Goal: Task Accomplishment & Management: Manage account settings

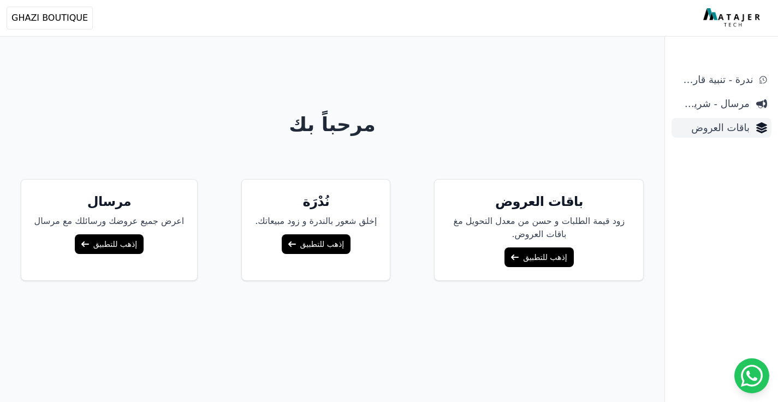
click at [726, 123] on span "باقات العروض" at bounding box center [713, 127] width 74 height 15
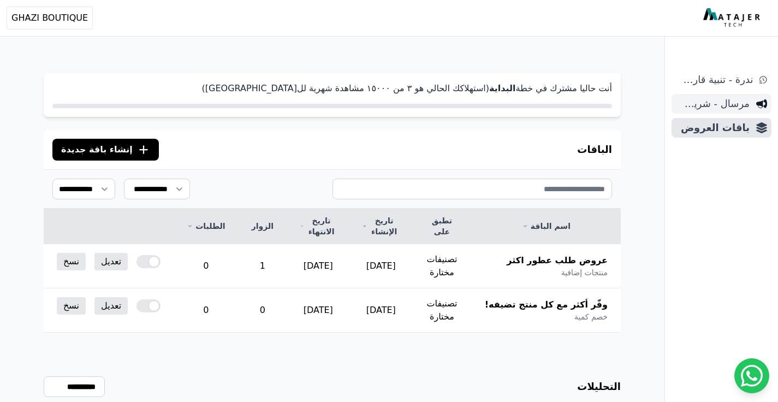
scroll to position [2, 0]
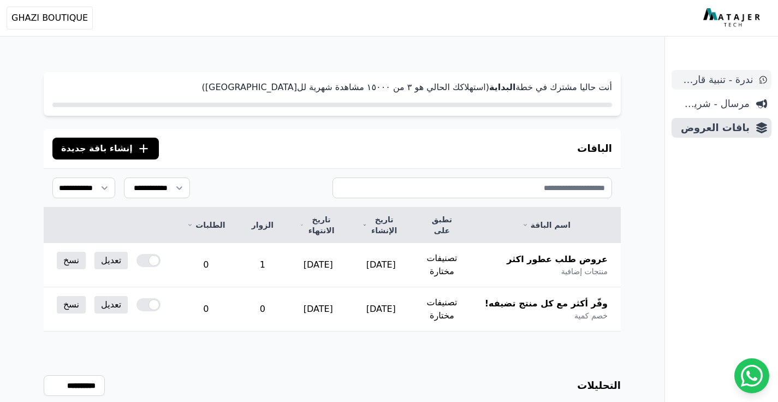
click at [725, 79] on span "ندرة - تنبية قارب علي النفاذ" at bounding box center [714, 79] width 77 height 15
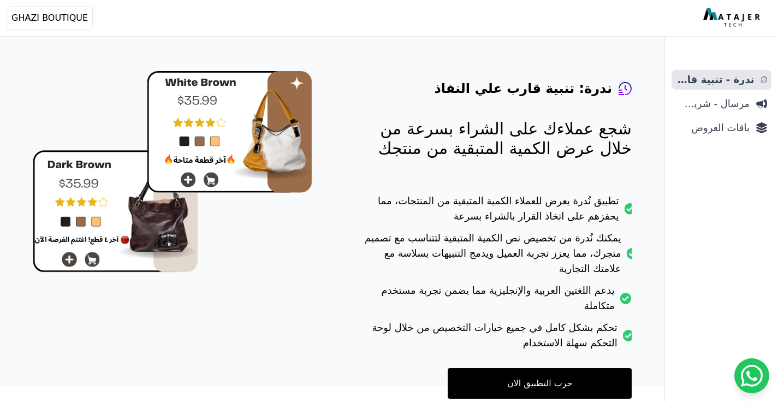
scroll to position [79, 0]
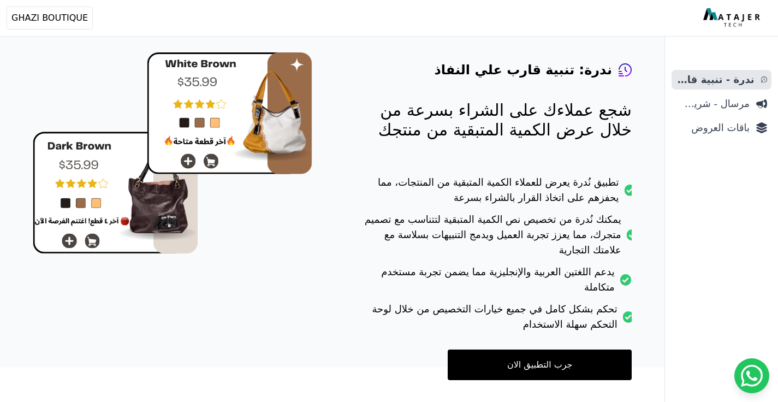
click at [572, 349] on link "جرب التطبيق الان" at bounding box center [540, 364] width 184 height 31
click at [746, 122] on span "باقات العروض" at bounding box center [713, 127] width 74 height 15
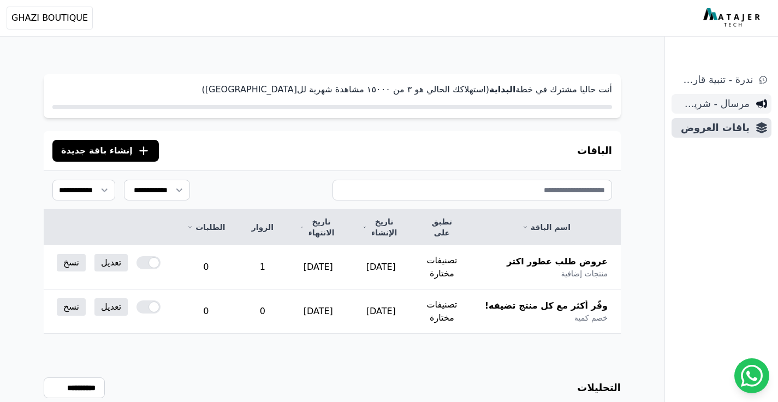
click at [735, 106] on span "مرسال - شريط دعاية" at bounding box center [713, 103] width 74 height 15
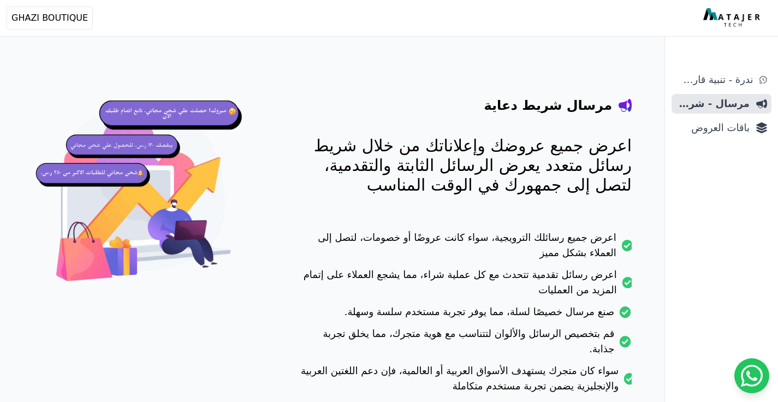
scroll to position [43, 0]
drag, startPoint x: 621, startPoint y: 104, endPoint x: 489, endPoint y: 115, distance: 133.1
click at [489, 115] on div "مرسال شريط دعاية اعرض جميع عروضك وإعلاناتك من خلال شريط رسائل متعدد يعرض الرسائ…" at bounding box center [465, 247] width 334 height 389
drag, startPoint x: 498, startPoint y: 191, endPoint x: 667, endPoint y: 135, distance: 177.8
click at [667, 135] on body "أهلاً بك! إذا كان لديك أي استفسار أو تحتاج مساعدة، لا تتردد في التواصل معنا Ope…" at bounding box center [389, 180] width 778 height 446
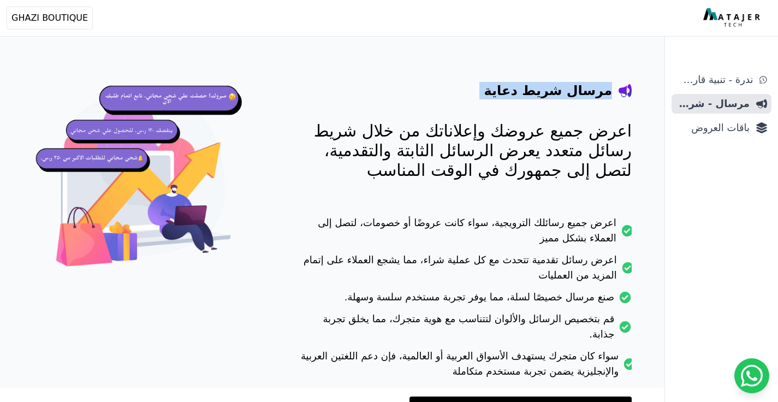
scroll to position [58, 0]
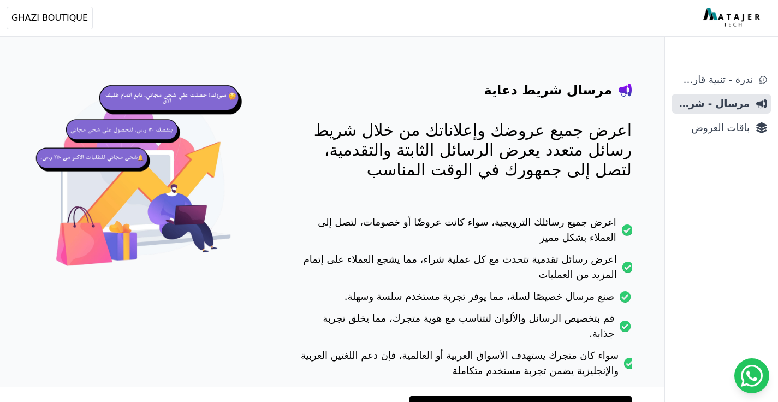
drag, startPoint x: 554, startPoint y: 234, endPoint x: 663, endPoint y: 212, distance: 111.4
click at [663, 212] on div "مرسال شريط دعاية اعرض جميع عروضك وإعلاناتك من خلال شريط رسائل متعدد يعرض الرسائ…" at bounding box center [332, 186] width 664 height 402
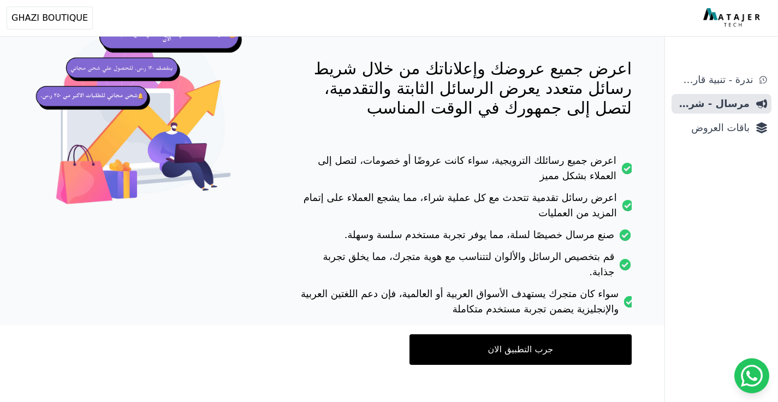
click at [751, 116] on ul "ندرة - تنبية قارب علي النفاذ مرسال - شريط دعاية باقات العروض" at bounding box center [722, 104] width 100 height 68
click at [736, 125] on span "باقات العروض" at bounding box center [713, 127] width 74 height 15
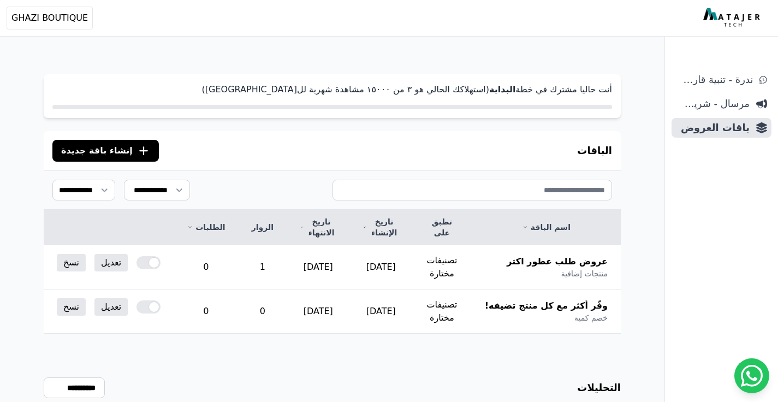
click at [459, 91] on p "أنت حاليا مشترك في خطة البداية (استهلاكك الحالي هو ۳ من ١٥۰۰۰ مشاهدة شهرية لل[G…" at bounding box center [332, 89] width 560 height 13
drag, startPoint x: 453, startPoint y: 89, endPoint x: 341, endPoint y: 82, distance: 112.7
click at [341, 82] on div "أنت حاليا مشترك في خطة البداية (استهلاكك الحالي هو ۳ من ١٥۰۰۰ مشاهدة شهرية لل[G…" at bounding box center [332, 96] width 577 height 44
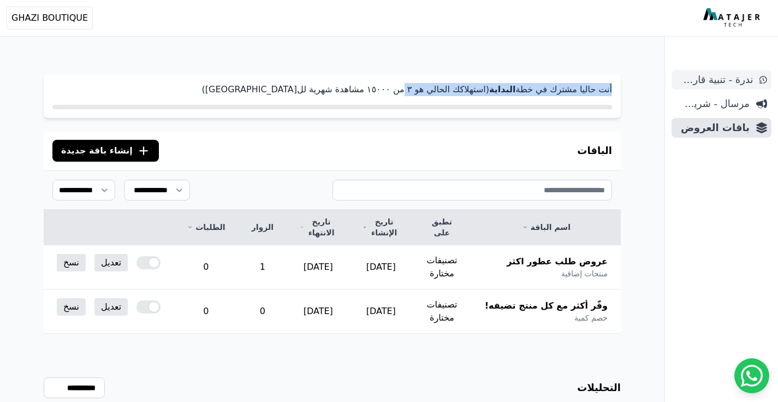
click at [747, 70] on link "ندرة - تنبية قارب علي النفاذ" at bounding box center [722, 80] width 100 height 20
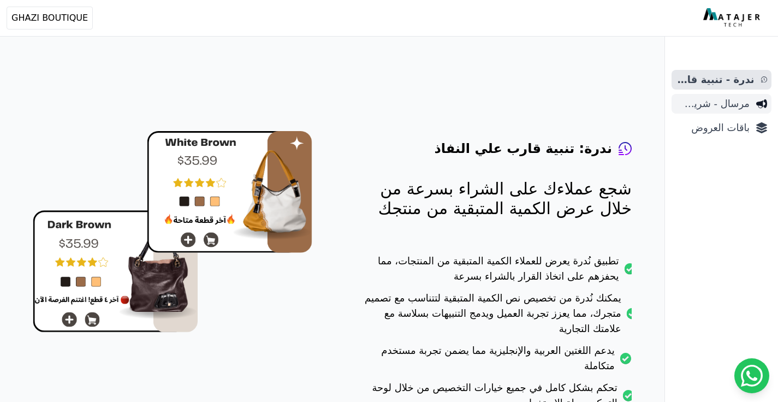
click at [715, 101] on span "مرسال - شريط دعاية" at bounding box center [713, 103] width 74 height 15
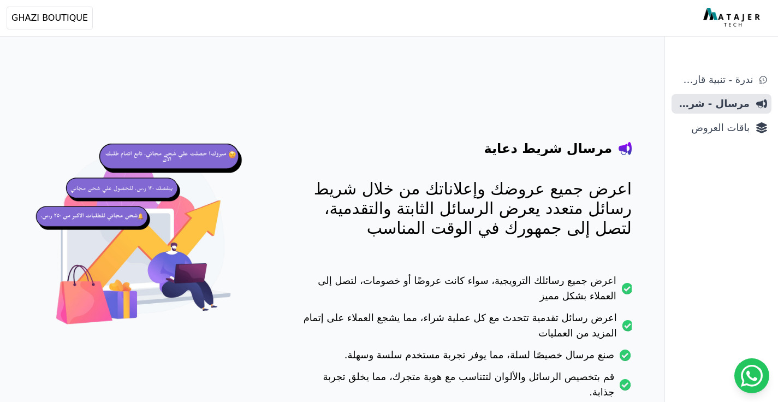
click at [743, 15] on img at bounding box center [733, 18] width 60 height 20
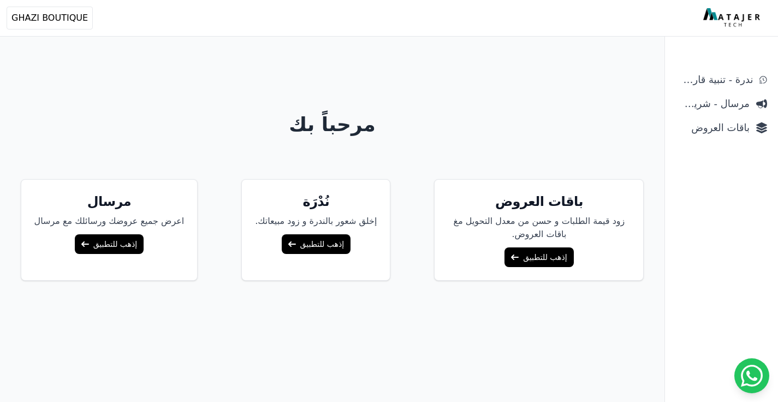
click at [308, 241] on link "إذهب للتطبيق" at bounding box center [316, 244] width 69 height 20
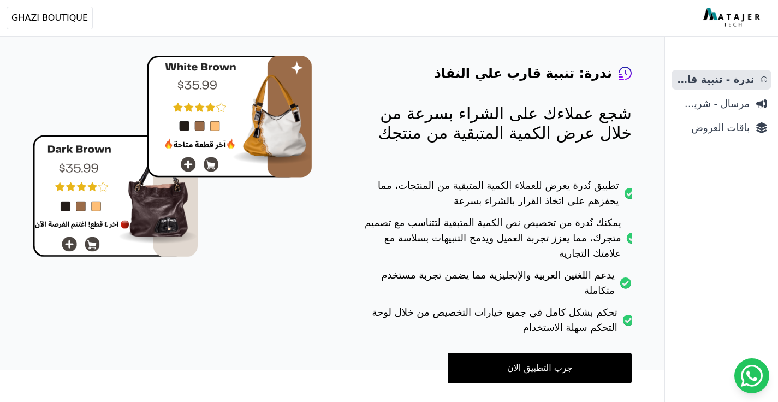
scroll to position [79, 0]
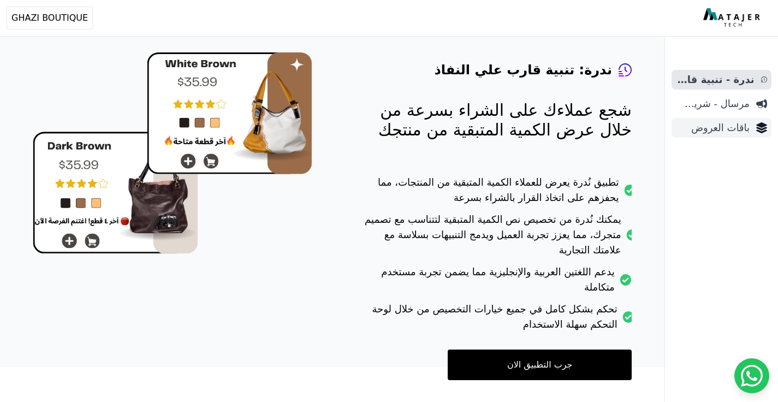
click at [719, 127] on span "باقات العروض" at bounding box center [713, 127] width 74 height 15
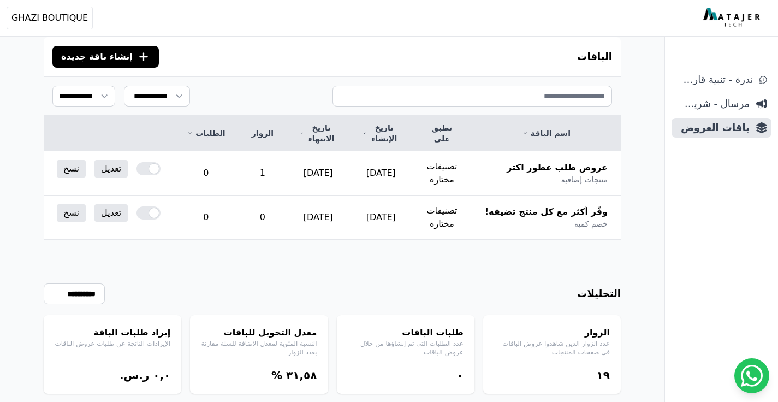
scroll to position [97, 0]
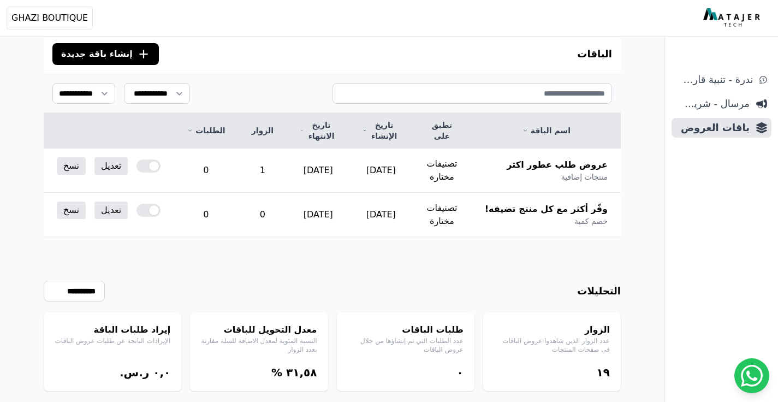
click at [104, 54] on span "إنشاء باقة جديدة" at bounding box center [97, 53] width 72 height 13
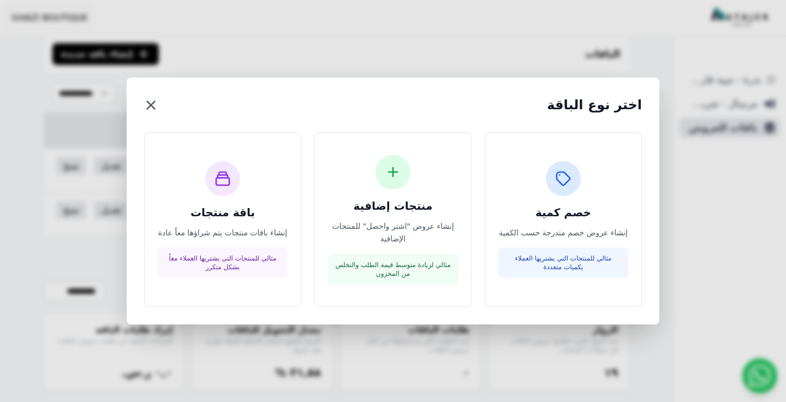
click at [145, 104] on button "×" at bounding box center [151, 105] width 14 height 20
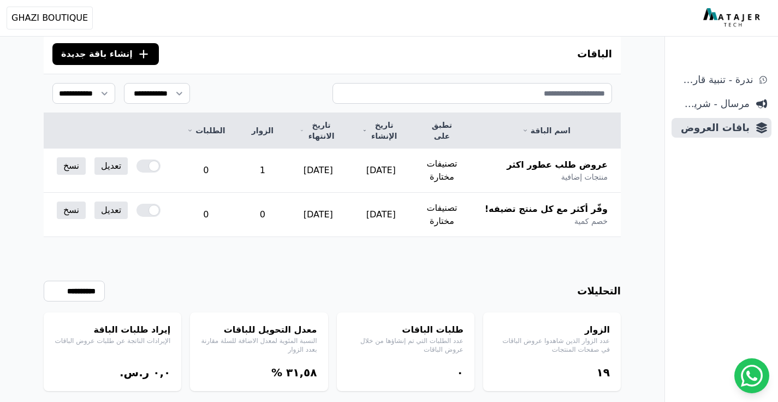
click at [106, 60] on span "إنشاء باقة جديدة" at bounding box center [97, 53] width 72 height 13
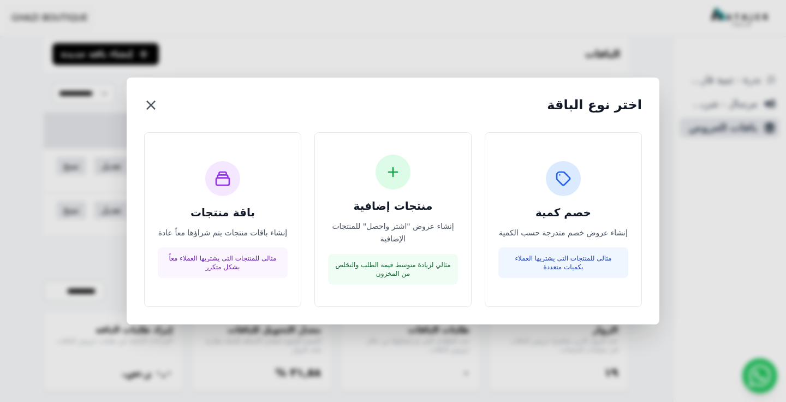
click at [150, 104] on button "×" at bounding box center [151, 105] width 14 height 20
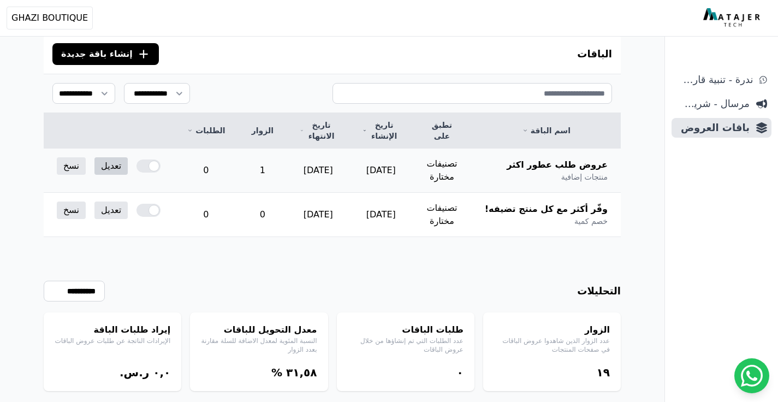
click at [104, 160] on link "تعديل" at bounding box center [110, 165] width 33 height 17
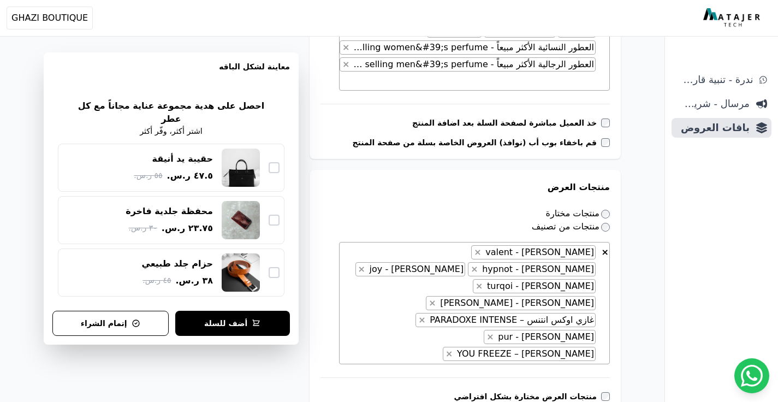
scroll to position [495, 0]
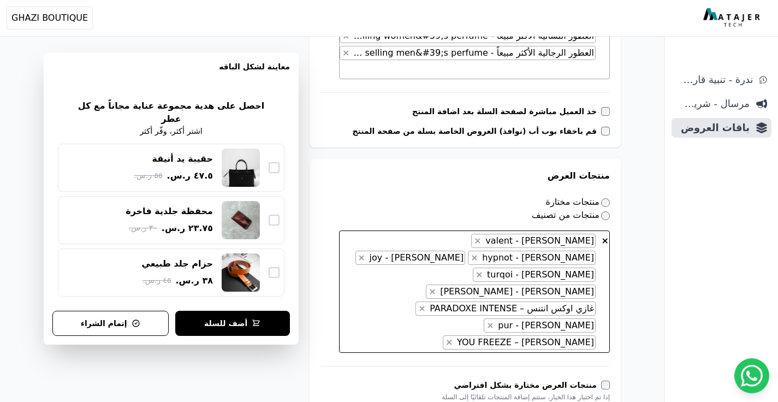
click at [439, 278] on span "× × غازي فالينت - valent × غازي هيبنوت - hypnot × غازي جوي - joy × غازي تورقوي …" at bounding box center [474, 291] width 271 height 122
click at [621, 277] on div "**********" at bounding box center [332, 376] width 664 height 1654
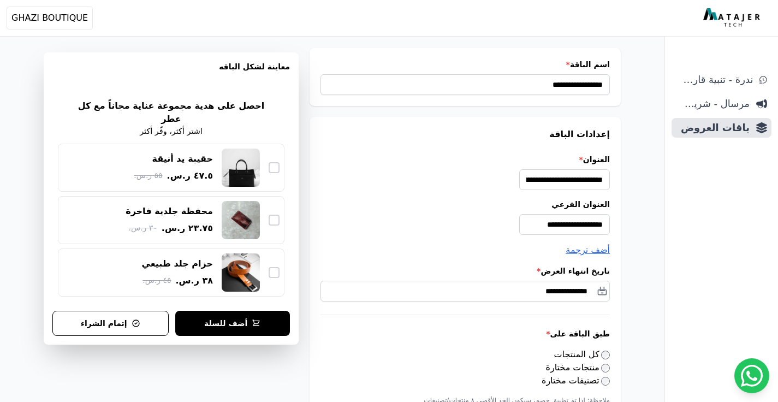
scroll to position [0, 0]
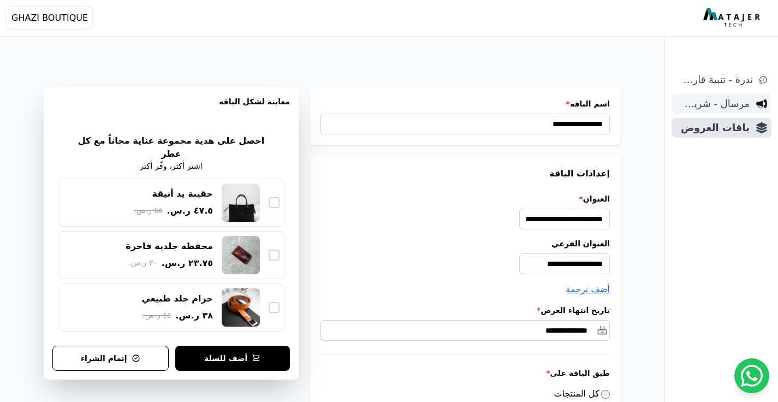
click at [746, 106] on span "مرسال - شريط دعاية" at bounding box center [713, 103] width 74 height 15
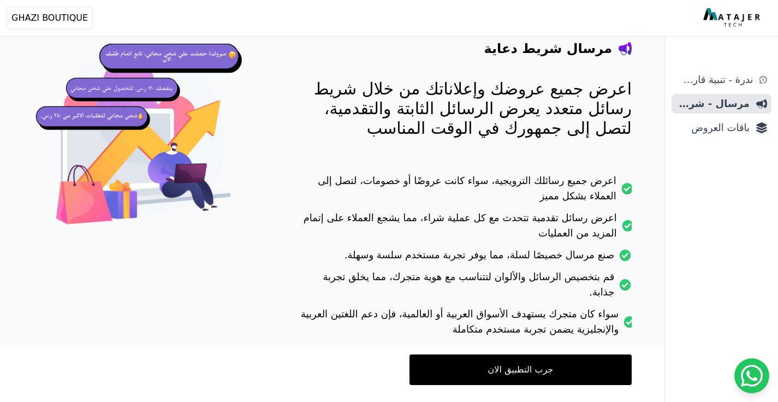
scroll to position [99, 0]
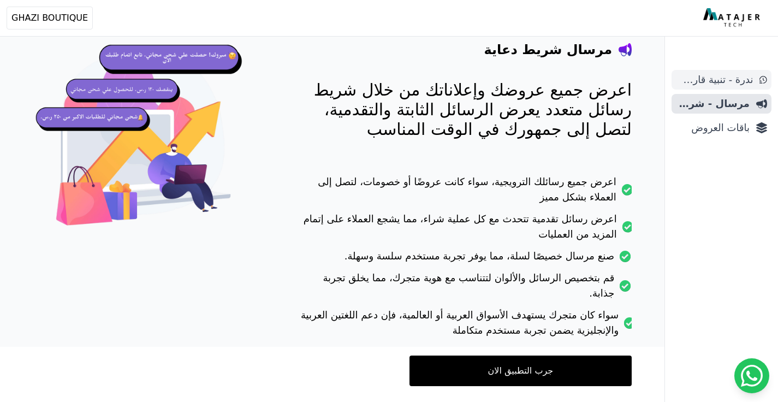
click at [739, 83] on span "ندرة - تنبية قارب علي النفاذ" at bounding box center [714, 79] width 77 height 15
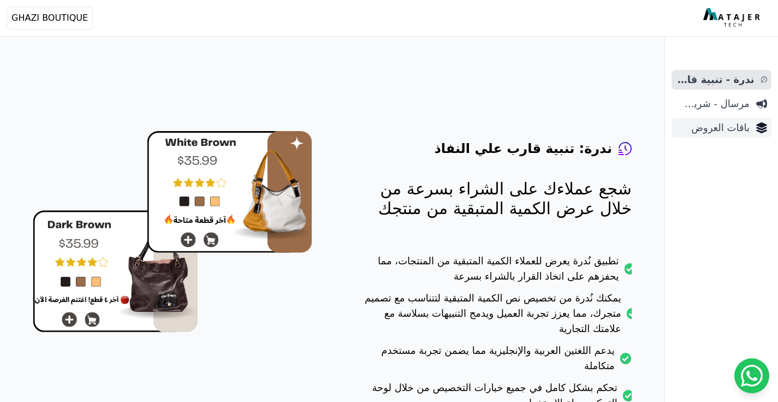
click at [727, 130] on span "باقات العروض" at bounding box center [713, 127] width 74 height 15
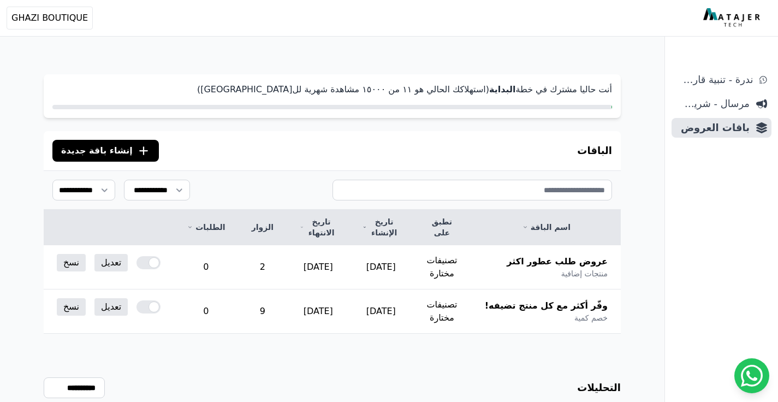
click at [721, 92] on ul "ندرة - تنبية قارب علي النفاذ مرسال - شريط دعاية باقات العروض" at bounding box center [722, 104] width 100 height 68
click at [719, 108] on span "مرسال - شريط دعاية" at bounding box center [713, 103] width 74 height 15
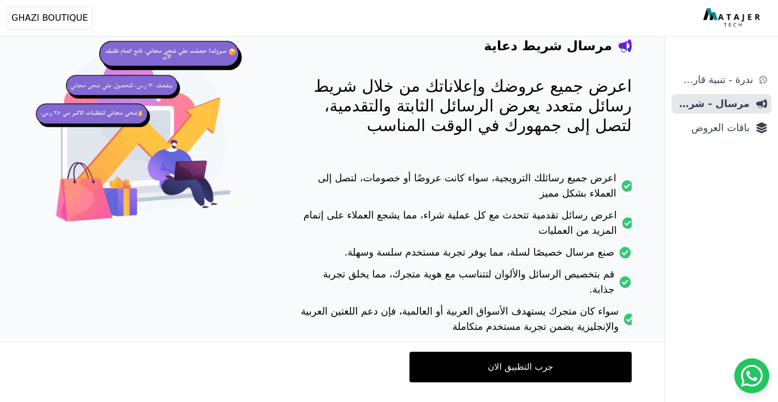
scroll to position [102, 0]
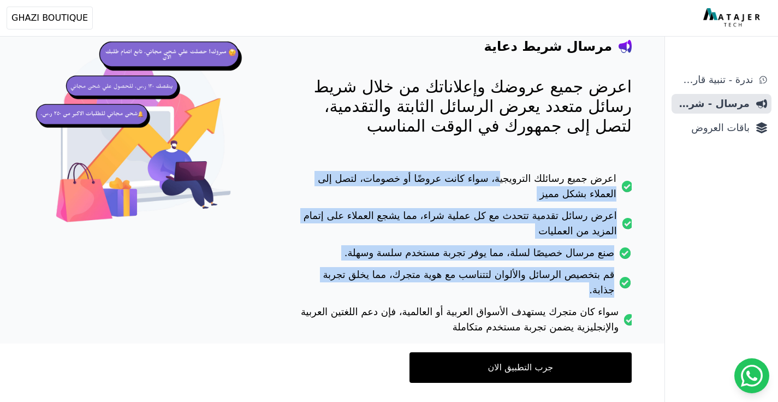
drag, startPoint x: 605, startPoint y: 162, endPoint x: 515, endPoint y: 309, distance: 172.5
click at [515, 309] on div "مرسال شريط دعاية اعرض جميع عروضك وإعلاناتك من خلال شريط رسائل متعدد يعرض الرسائ…" at bounding box center [465, 188] width 334 height 389
drag, startPoint x: 509, startPoint y: 317, endPoint x: 620, endPoint y: 179, distance: 177.5
click at [620, 179] on ul "اعرض جميع رسائلك الترويجية، سواء كانت عروضًا أو خصومات، لتصل إلى العملاء بشكل م…" at bounding box center [465, 256] width 334 height 170
click at [717, 125] on span "باقات العروض" at bounding box center [713, 127] width 74 height 15
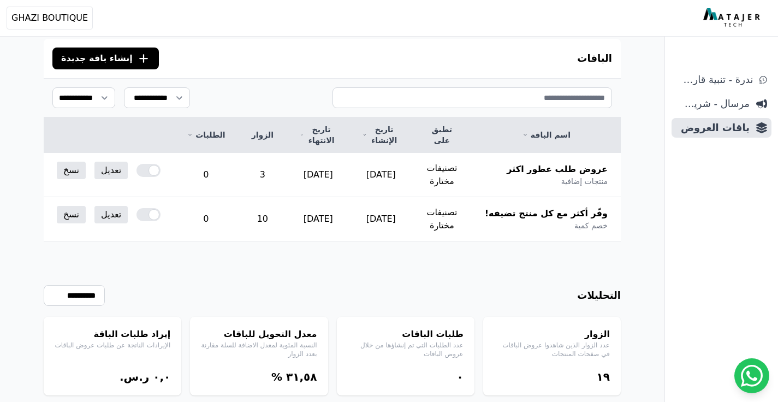
scroll to position [97, 0]
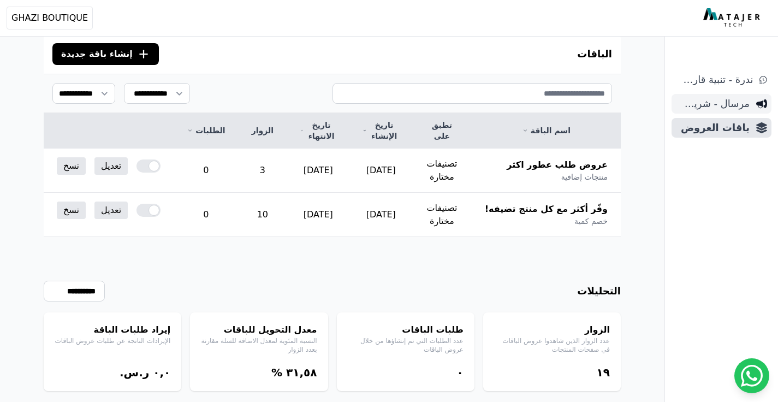
click at [732, 100] on span "مرسال - شريط دعاية" at bounding box center [713, 103] width 74 height 15
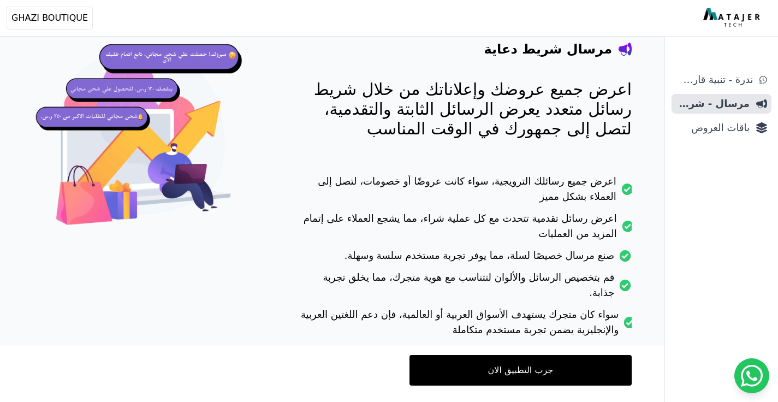
scroll to position [35, 0]
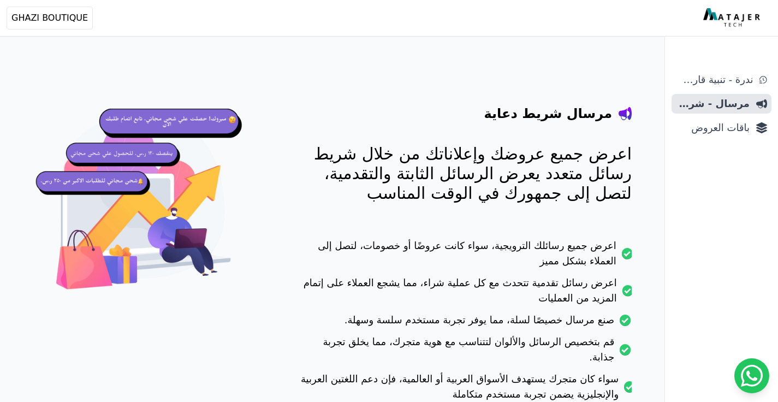
click at [162, 164] on img at bounding box center [144, 207] width 222 height 222
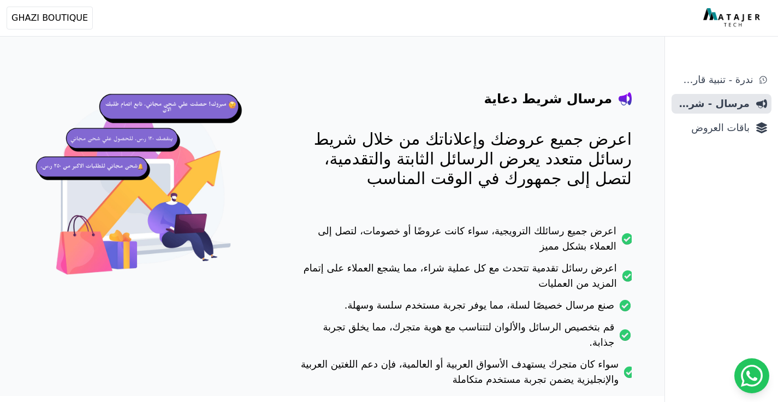
scroll to position [53, 0]
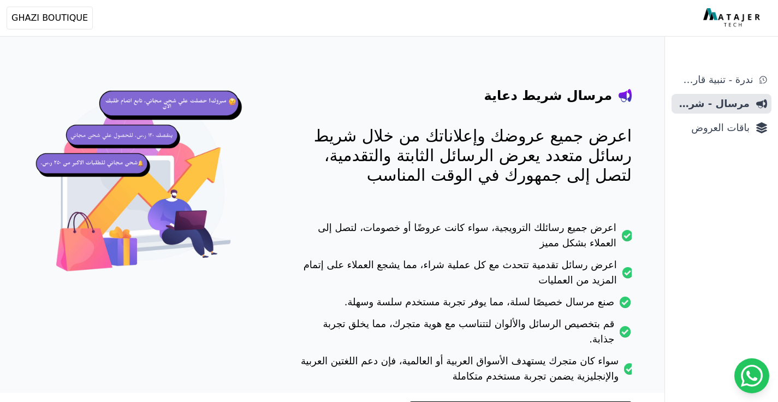
drag, startPoint x: 604, startPoint y: 269, endPoint x: 415, endPoint y: 289, distance: 190.0
click at [408, 292] on li "اعرض رسائل تقدمية تتحدث مع كل عملية شراء، مما يشجع العملاء على إتمام المزيد من …" at bounding box center [465, 275] width 334 height 37
drag, startPoint x: 613, startPoint y: 268, endPoint x: 359, endPoint y: 269, distance: 254.4
click at [359, 269] on li "اعرض رسائل تقدمية تتحدث مع كل عملية شراء، مما يشجع العملاء على إتمام المزيد من …" at bounding box center [465, 275] width 334 height 37
drag, startPoint x: 596, startPoint y: 302, endPoint x: 415, endPoint y: 307, distance: 180.8
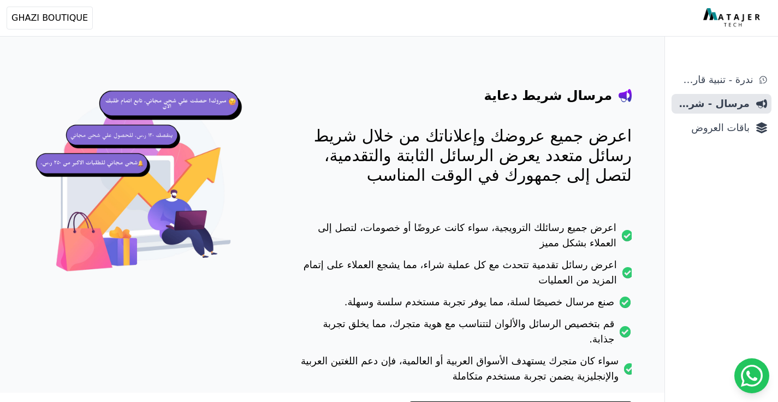
click at [415, 305] on li "صنع مرسال خصيصًا لسلة، مما يوفر تجربة مستخدم سلسة وسهلة." at bounding box center [465, 305] width 334 height 22
drag, startPoint x: 421, startPoint y: 325, endPoint x: 598, endPoint y: 331, distance: 177.0
click at [598, 331] on body "أهلاً بك! إذا كان لديك أي استفسار أو تحتاج مساعدة، لا تتردد في التواصل معنا Ope…" at bounding box center [389, 170] width 778 height 446
click at [514, 328] on li "قم بتخصيص الرسائل والألوان لتتناسب مع هوية متجرك، مما يخلق تجربة جذابة." at bounding box center [465, 334] width 334 height 37
drag, startPoint x: 491, startPoint y: 364, endPoint x: 573, endPoint y: 345, distance: 84.2
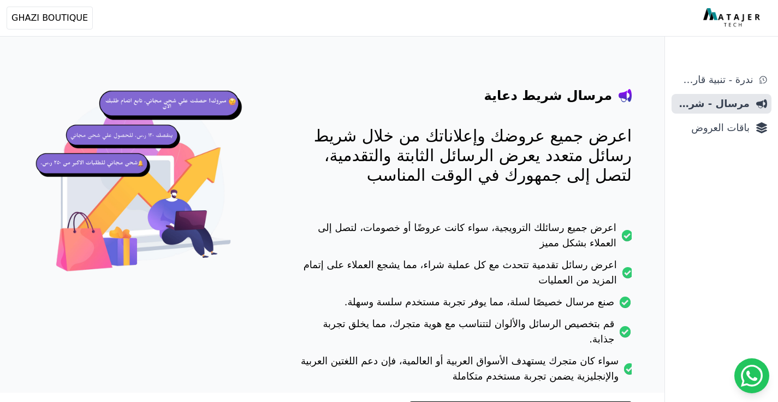
click at [573, 353] on li "سواء كان متجرك يستهدف الأسواق العربية أو العالمية، فإن دعم اللغتين العربية والإ…" at bounding box center [465, 371] width 334 height 37
drag, startPoint x: 596, startPoint y: 271, endPoint x: 625, endPoint y: 256, distance: 32.7
click at [625, 256] on ul "اعرض جميع رسائلك الترويجية، سواء كانت عروضًا أو خصومات، لتصل إلى العملاء بشكل م…" at bounding box center [465, 305] width 334 height 170
drag, startPoint x: 610, startPoint y: 265, endPoint x: 567, endPoint y: 289, distance: 48.6
click at [567, 289] on li "اعرض رسائل تقدمية تتحدث مع كل عملية شراء، مما يشجع العملاء على إتمام المزيد من …" at bounding box center [465, 275] width 334 height 37
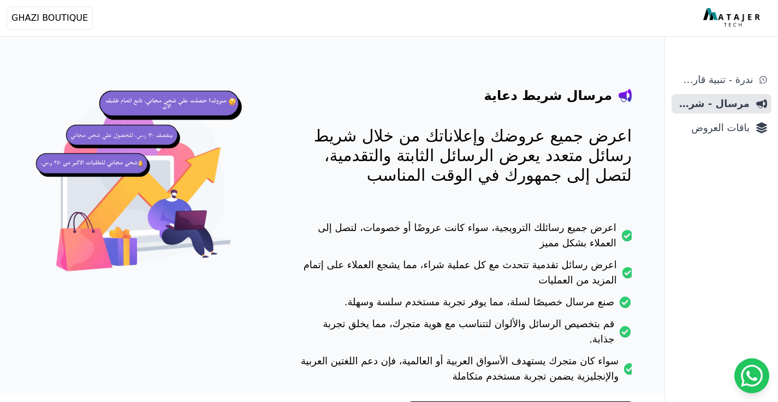
drag, startPoint x: 610, startPoint y: 219, endPoint x: 591, endPoint y: 252, distance: 37.9
click at [591, 252] on div "مرسال شريط دعاية اعرض جميع عروضك وإعلاناتك من خلال شريط رسائل متعدد يعرض الرسائ…" at bounding box center [465, 237] width 334 height 389
click at [712, 85] on span "ندرة - تنبية قارب علي النفاذ" at bounding box center [714, 79] width 77 height 15
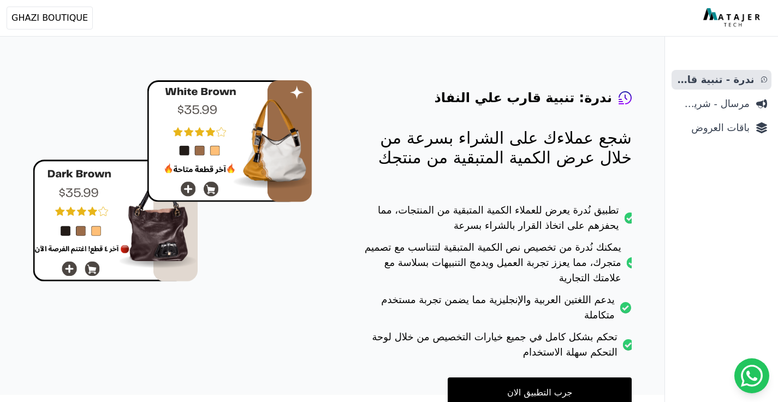
scroll to position [79, 0]
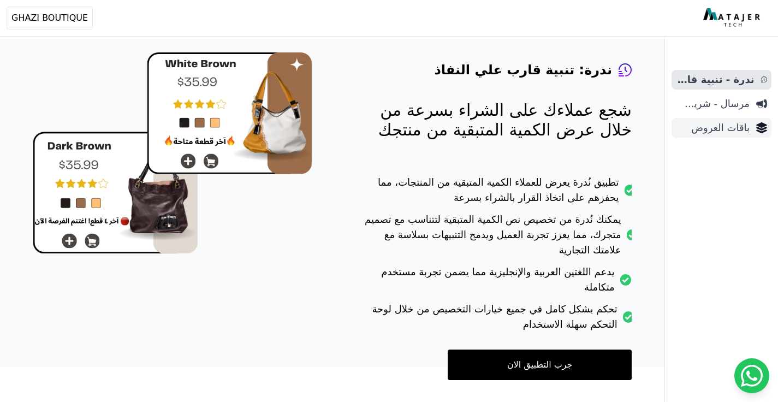
click at [721, 124] on span "باقات العروض" at bounding box center [713, 127] width 74 height 15
